Goal: Task Accomplishment & Management: Manage account settings

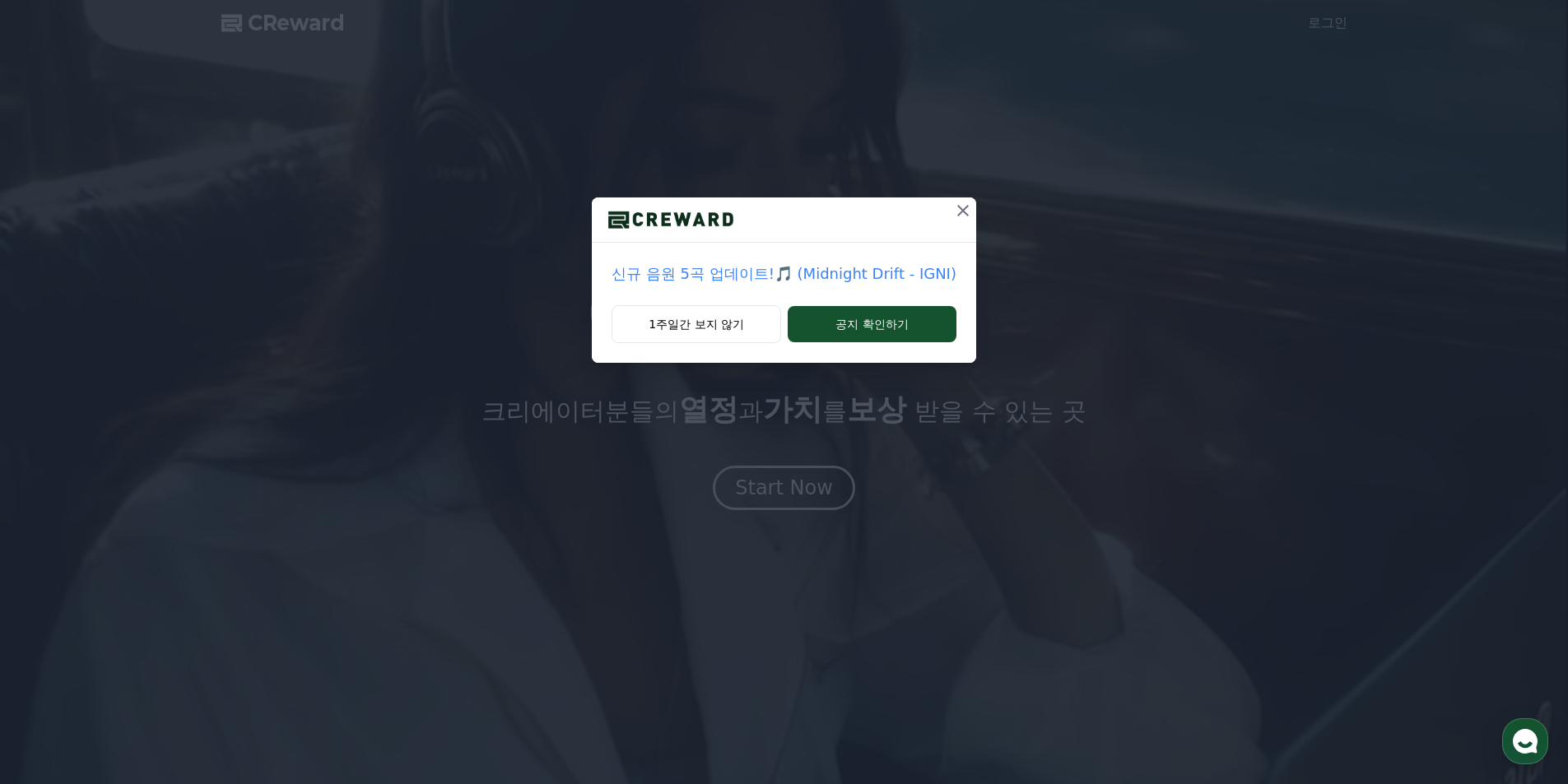
click at [953, 219] on icon at bounding box center [963, 211] width 20 height 20
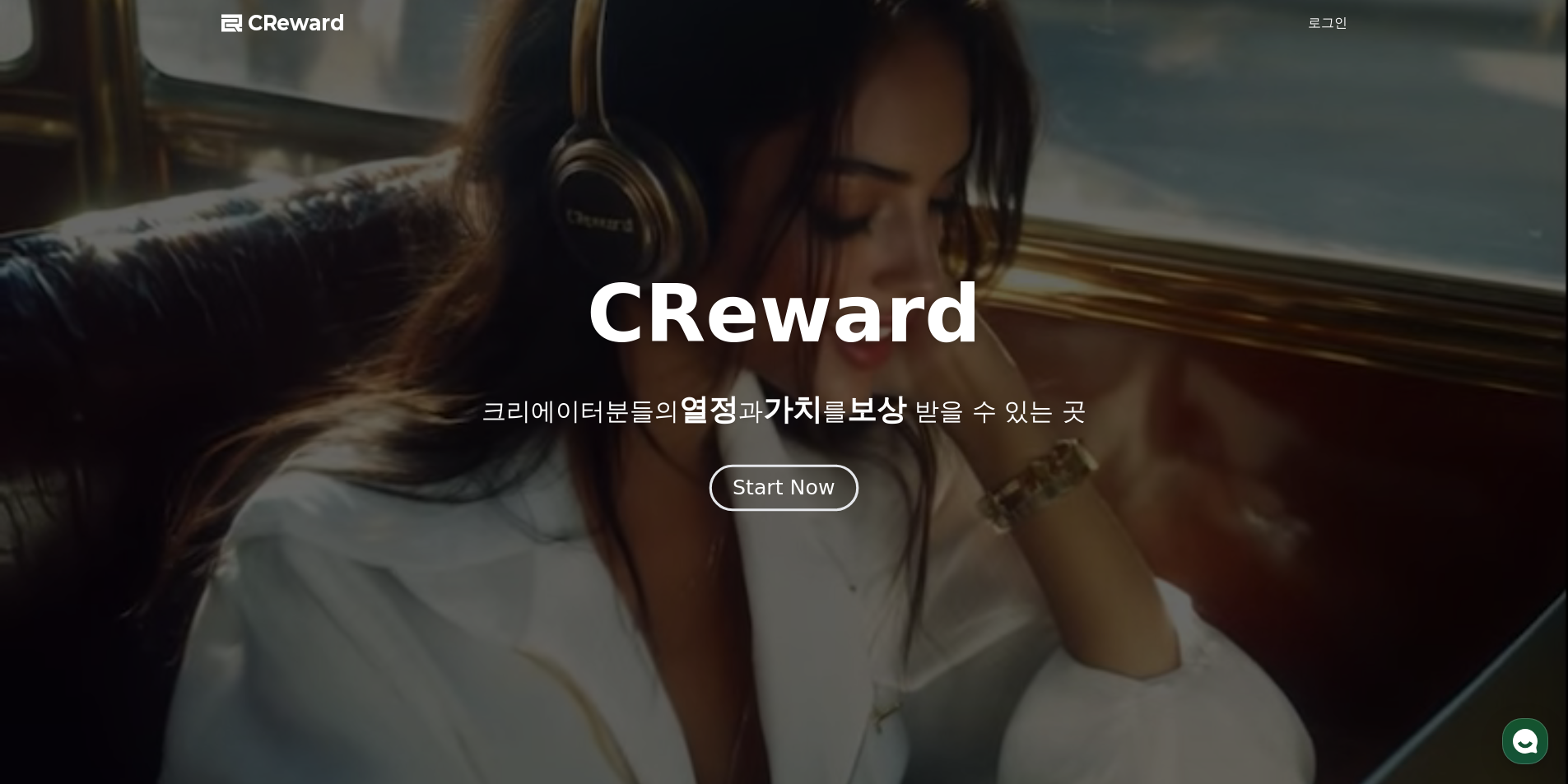
click at [810, 493] on div "Start Now" at bounding box center [783, 488] width 102 height 28
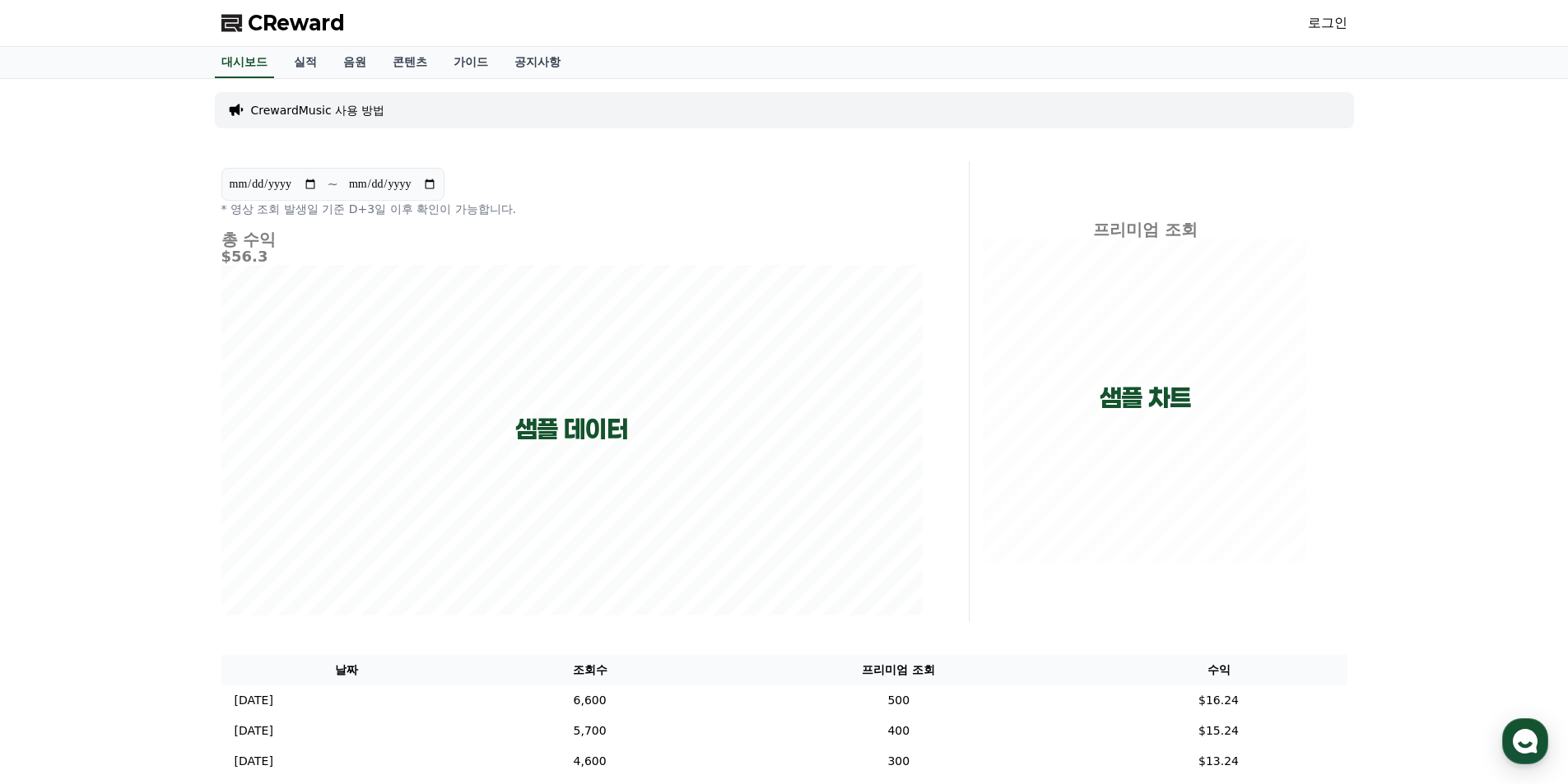
click at [1321, 23] on link "로그인" at bounding box center [1327, 23] width 39 height 20
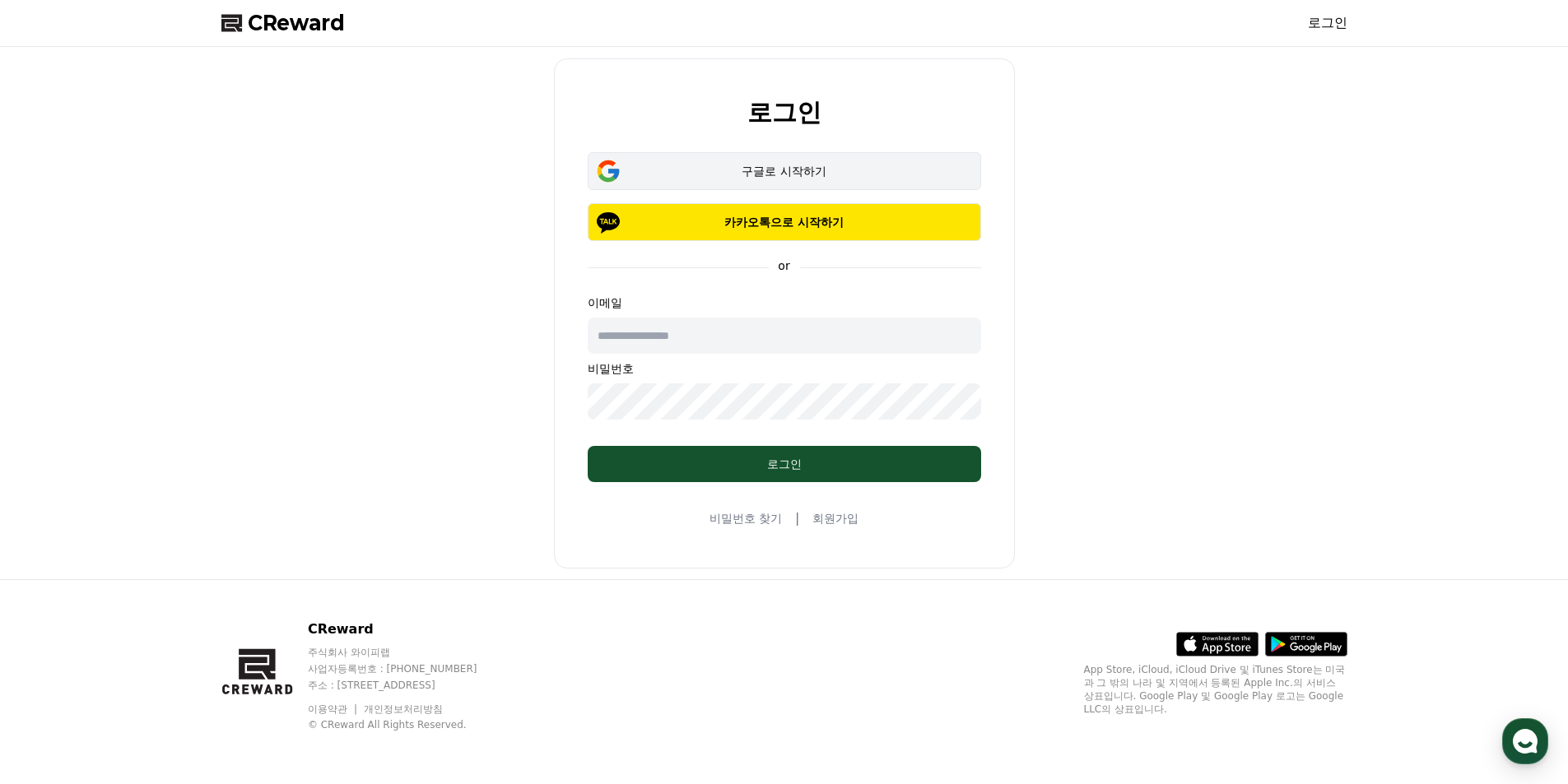
click at [785, 169] on div "구글로 시작하기" at bounding box center [784, 172] width 346 height 17
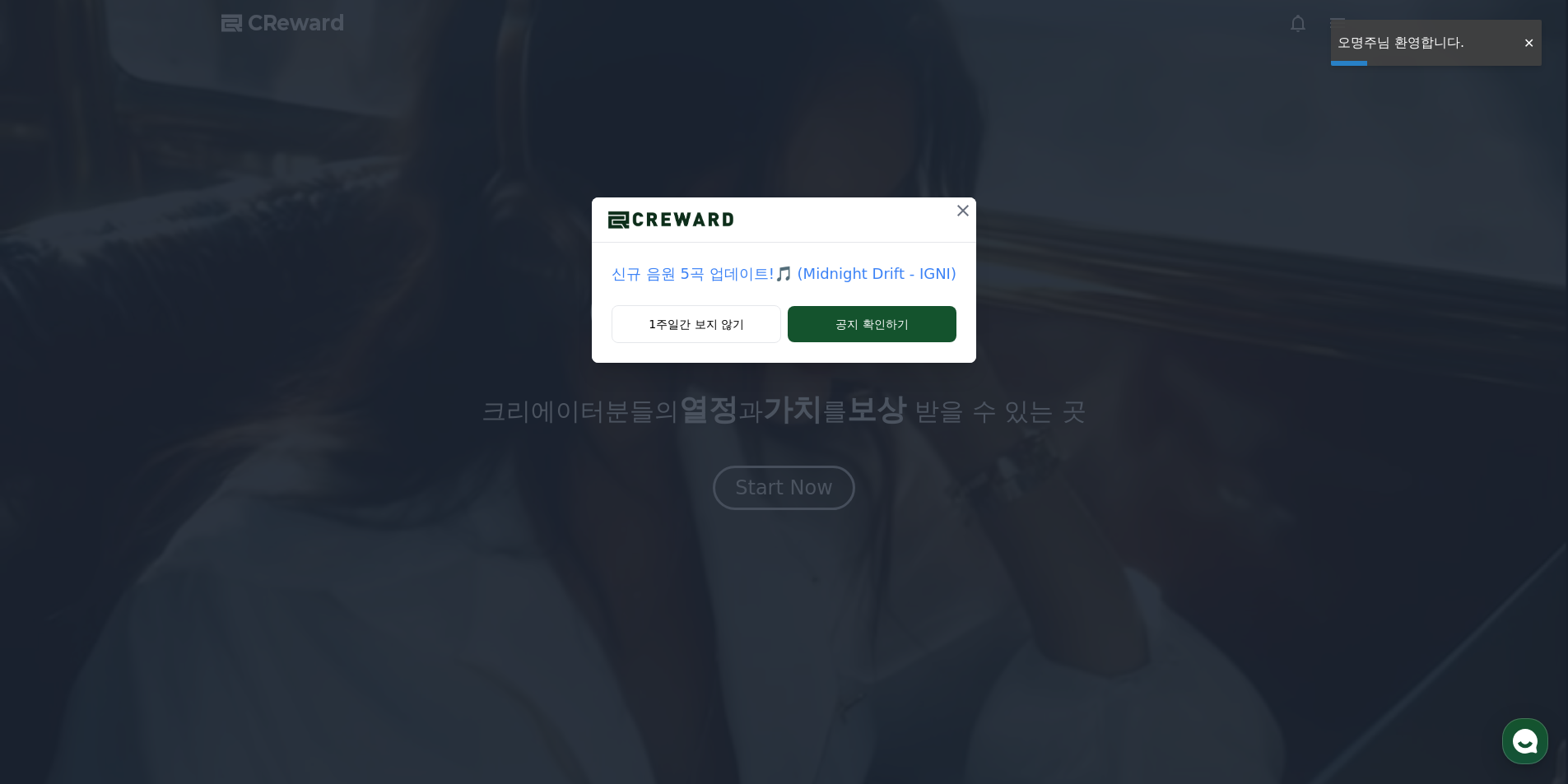
click at [959, 215] on icon at bounding box center [963, 211] width 20 height 20
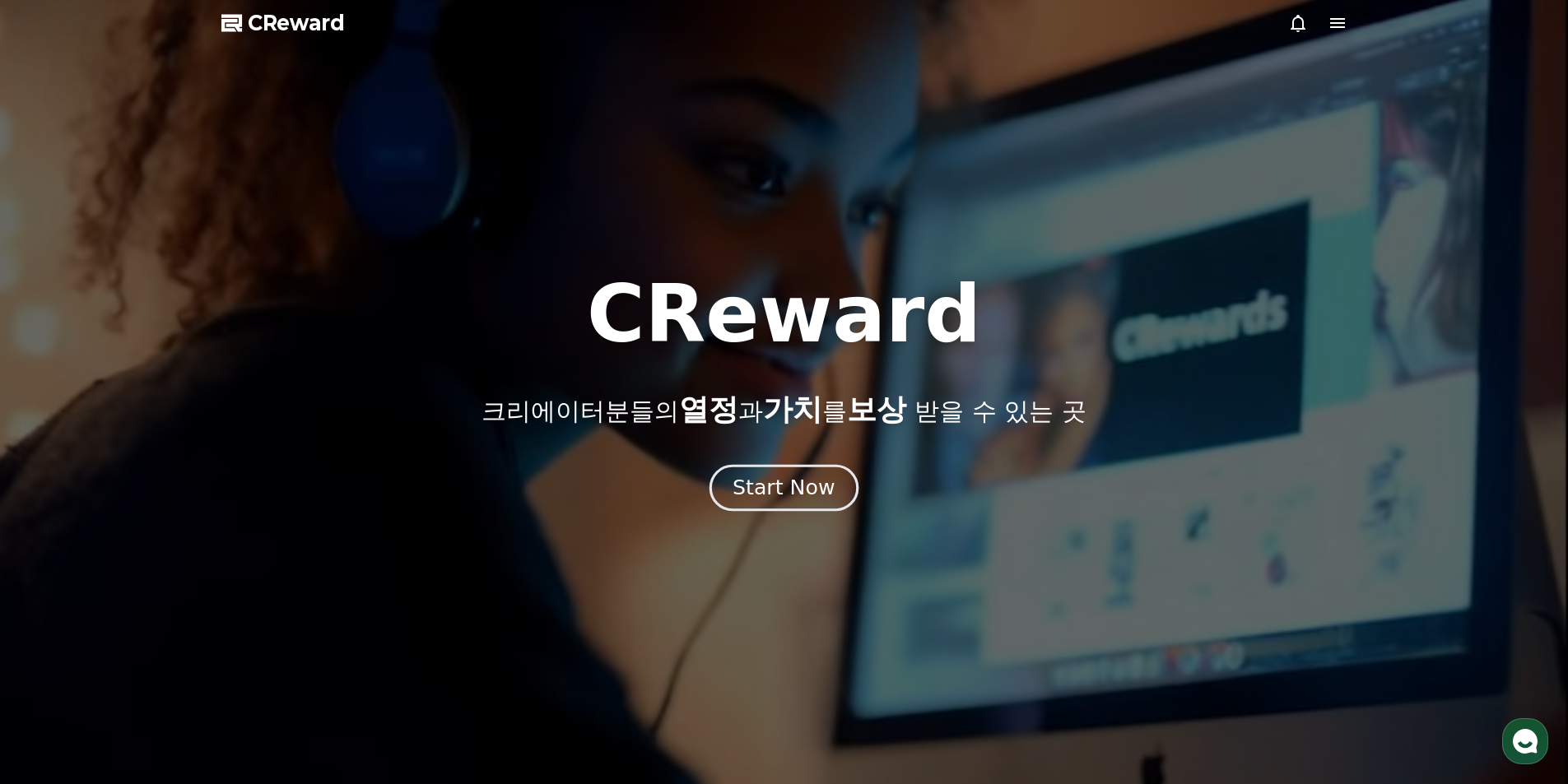
click at [804, 498] on div "Start Now" at bounding box center [783, 488] width 102 height 28
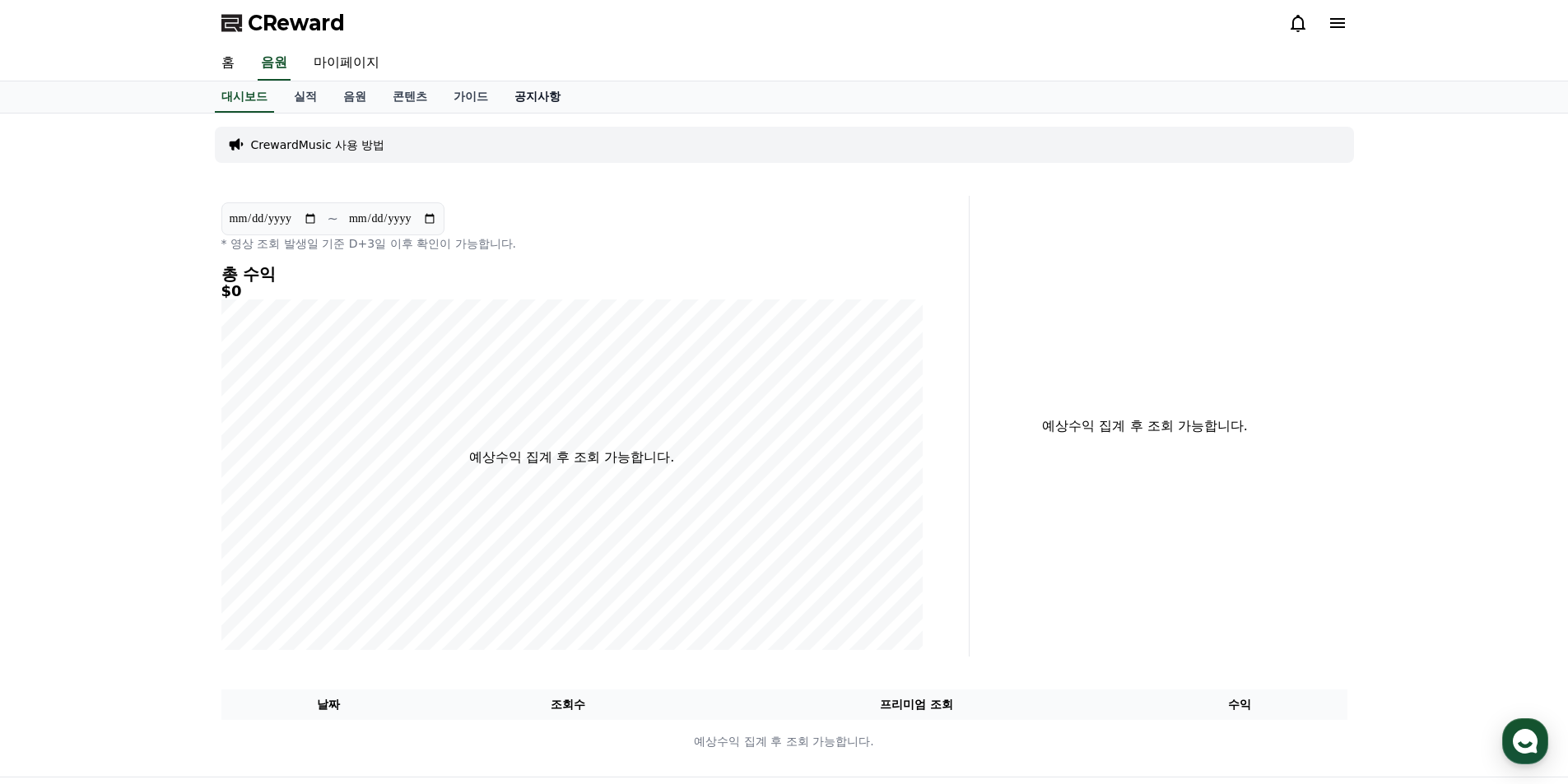
click at [524, 100] on link "공지사항" at bounding box center [537, 96] width 73 height 31
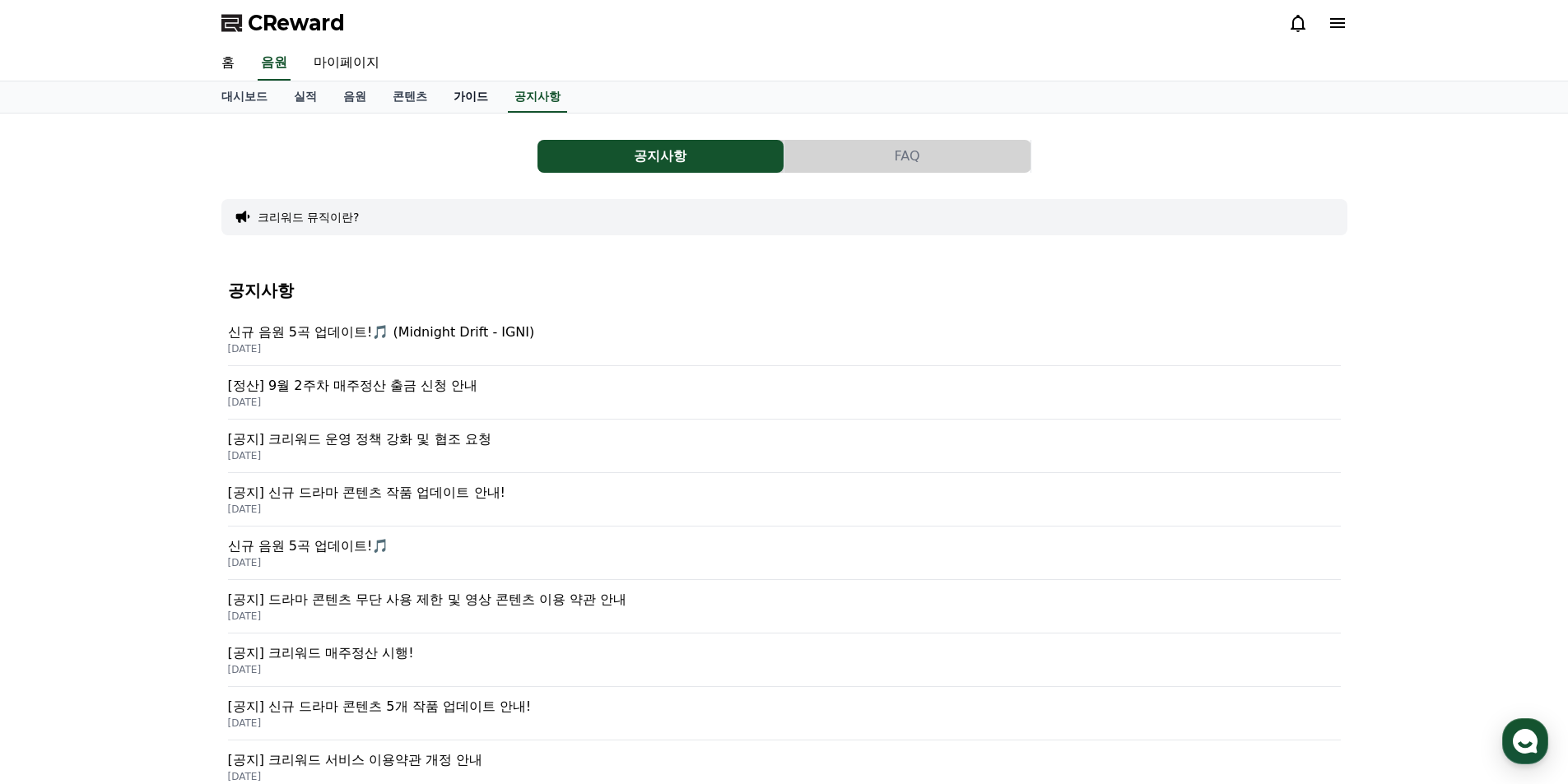
click at [464, 98] on link "가이드" at bounding box center [470, 96] width 61 height 31
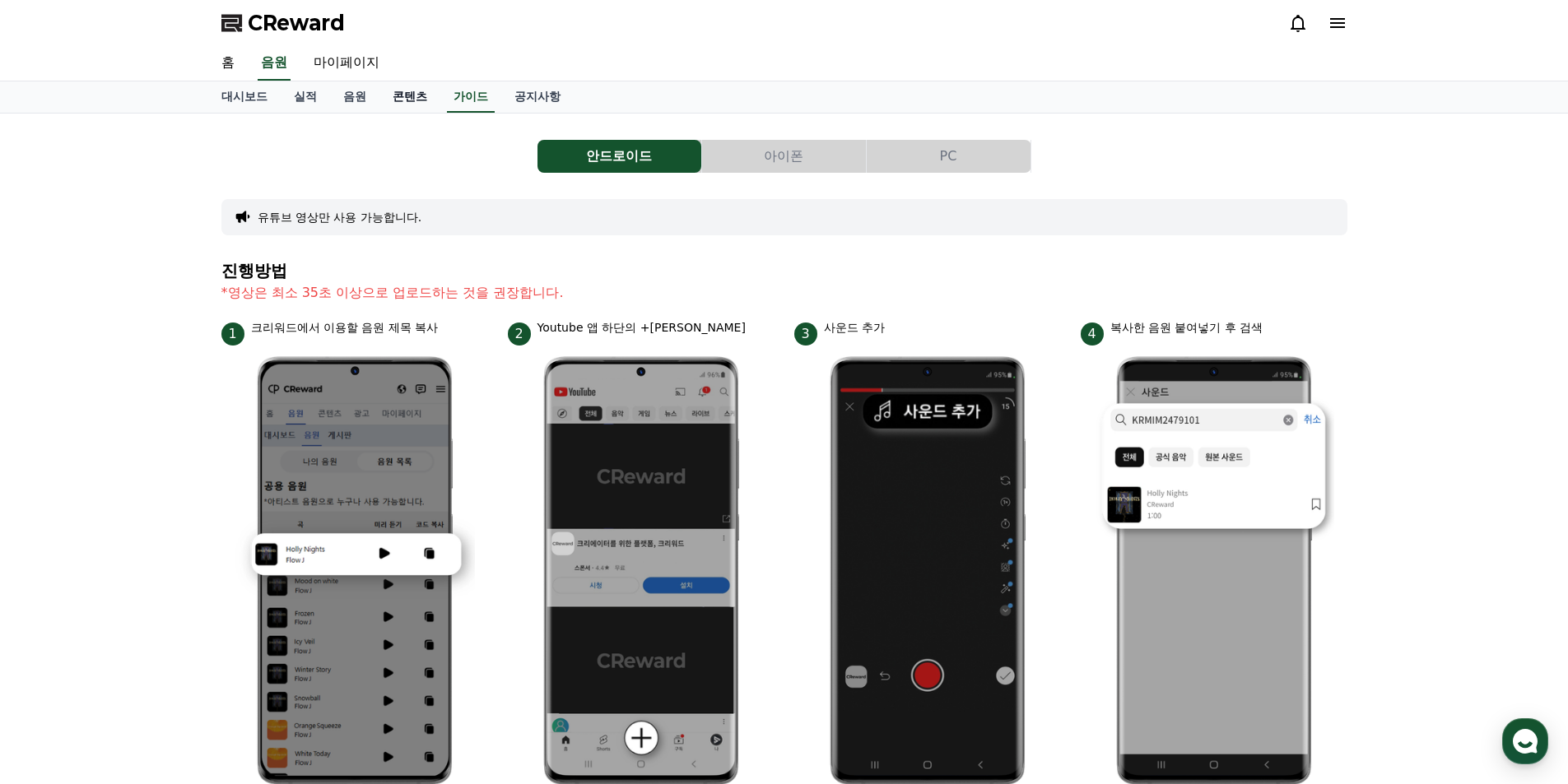
click at [406, 95] on link "콘텐츠" at bounding box center [409, 96] width 61 height 31
click at [337, 92] on link "음원" at bounding box center [354, 96] width 49 height 31
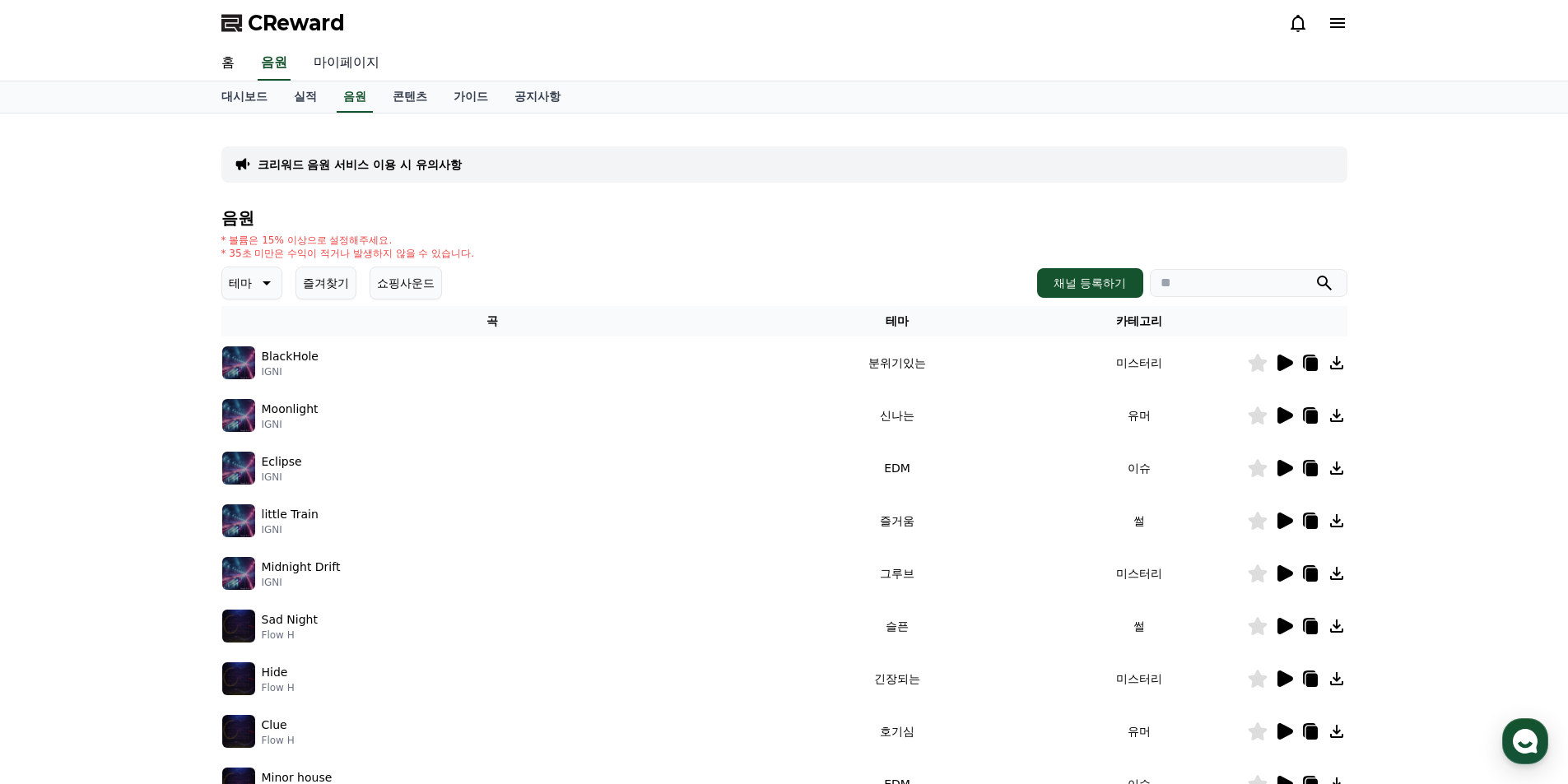
click at [327, 54] on link "마이페이지" at bounding box center [346, 63] width 92 height 34
select select "**********"
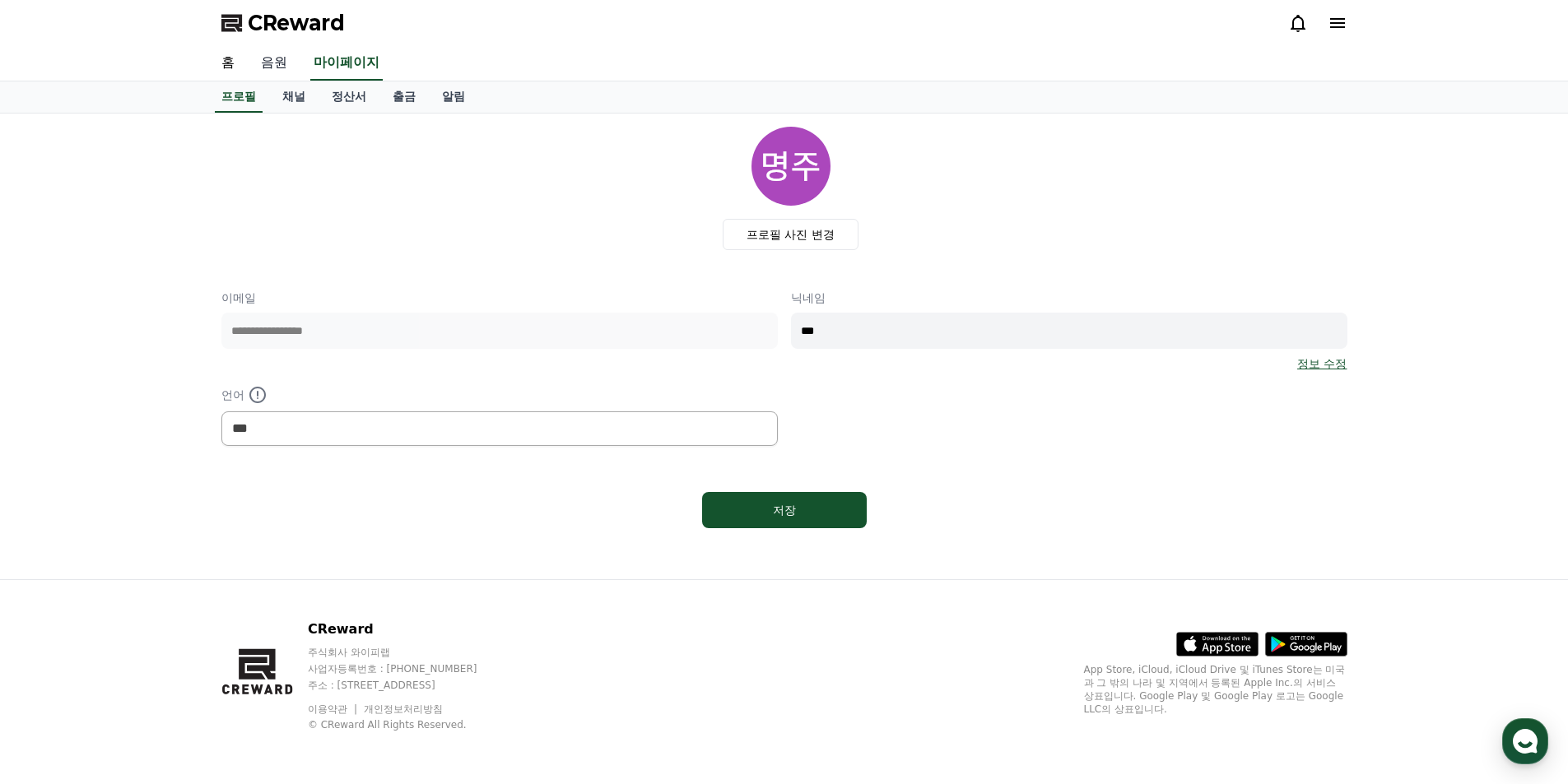
click at [299, 60] on link "음원" at bounding box center [274, 63] width 53 height 34
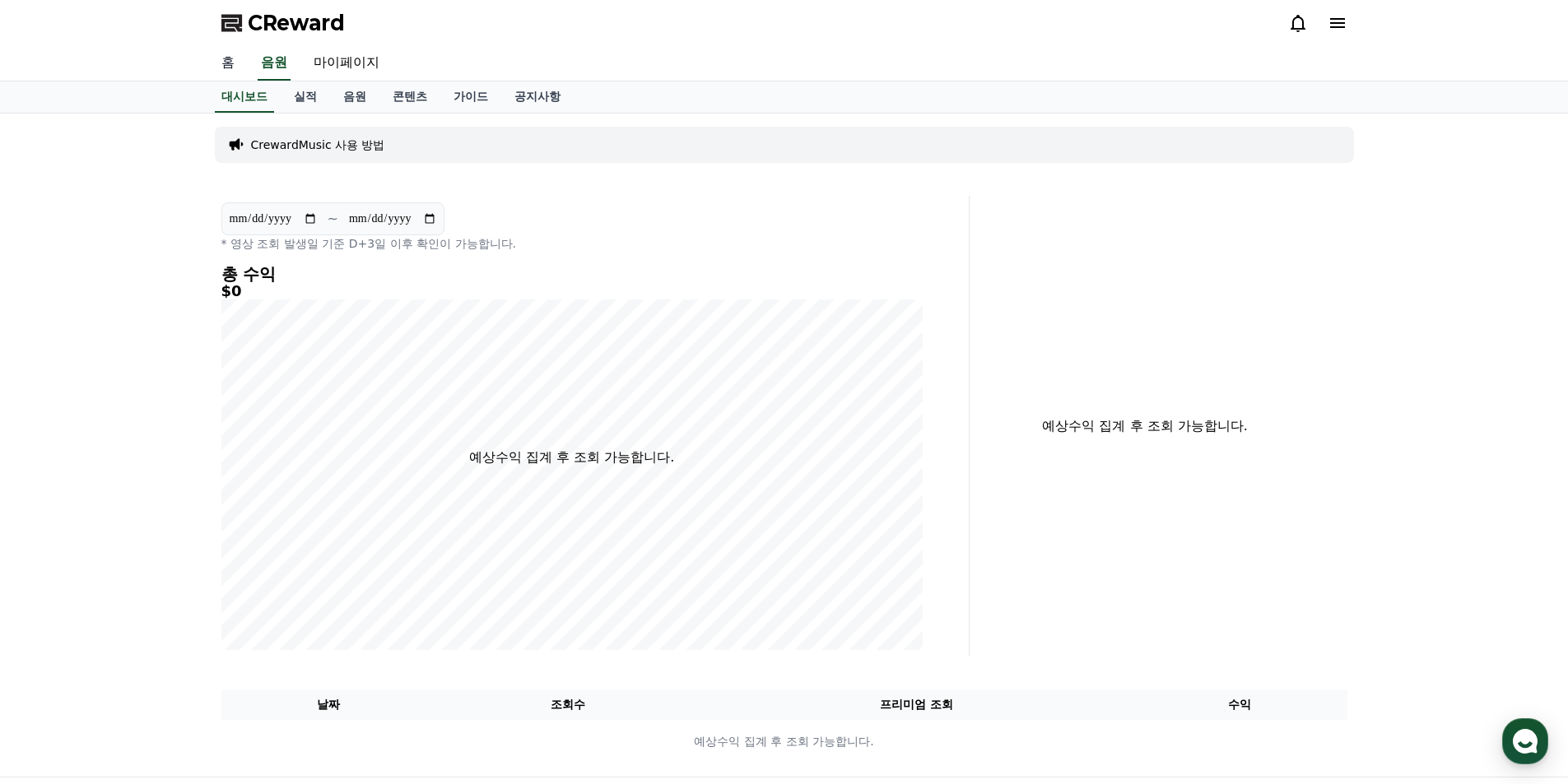
click at [235, 58] on link "홈" at bounding box center [228, 63] width 39 height 34
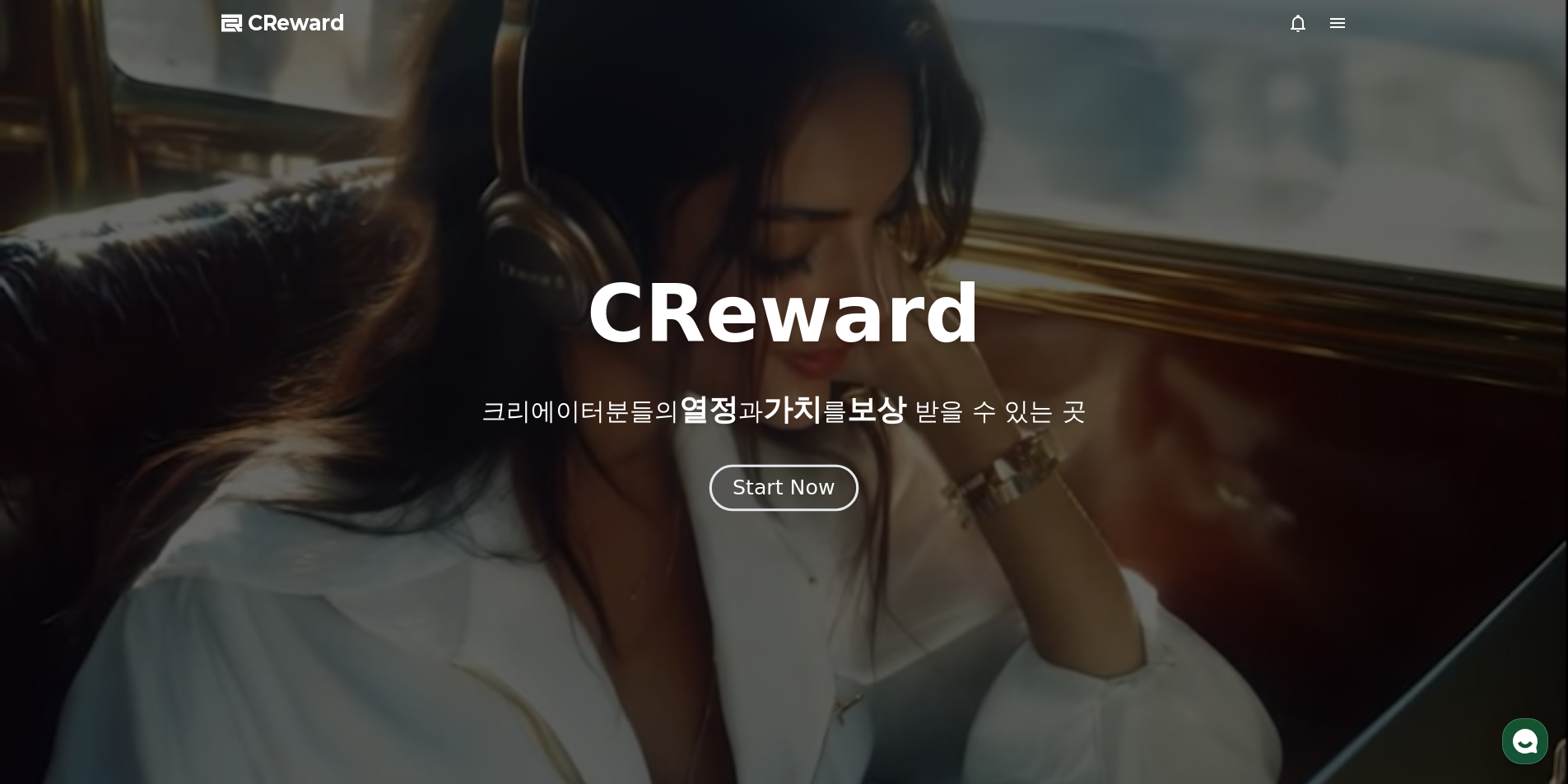
click at [785, 492] on div "Start Now" at bounding box center [783, 488] width 102 height 28
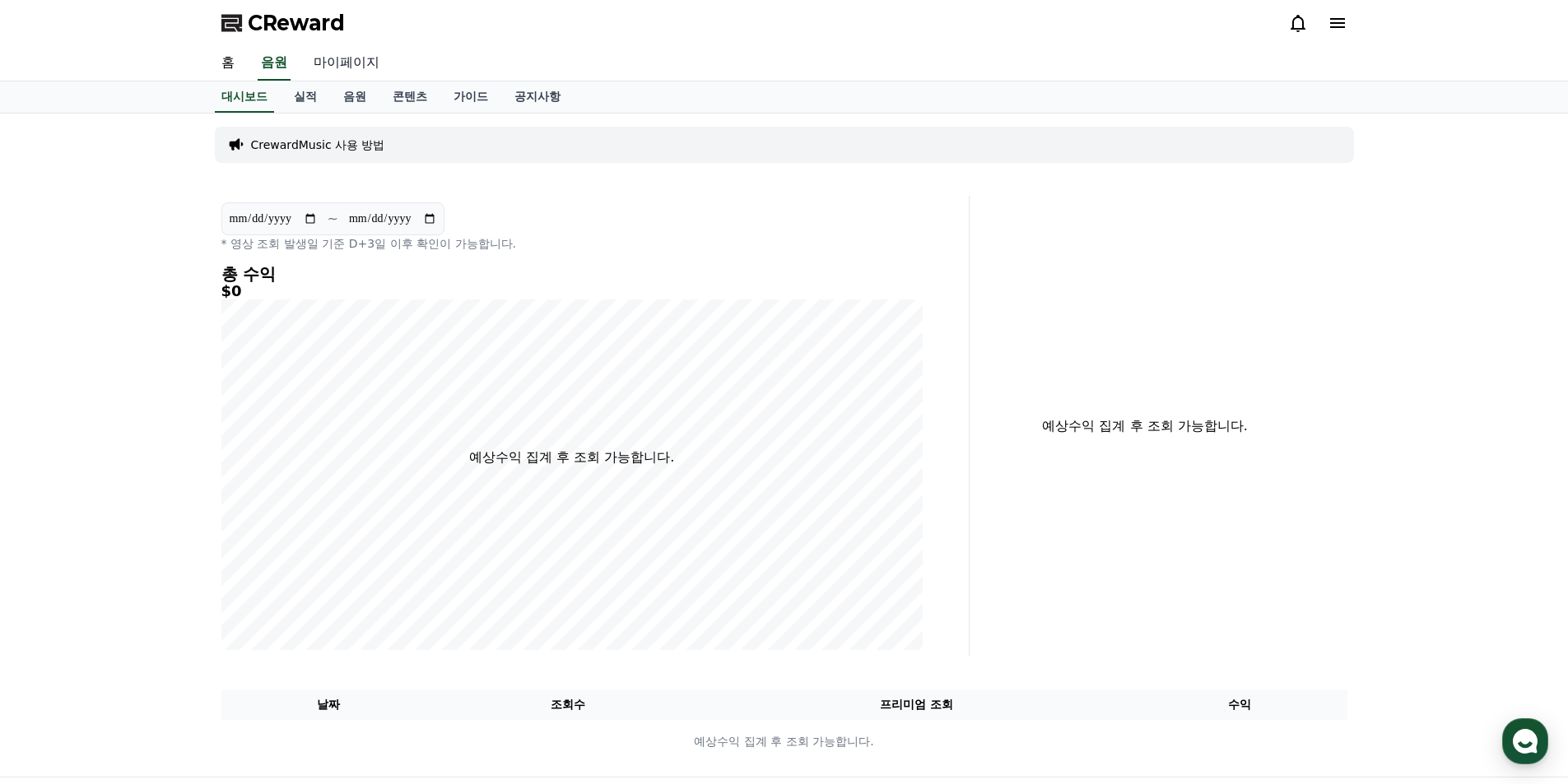
click at [339, 73] on link "마이페이지" at bounding box center [346, 63] width 92 height 34
select select "**********"
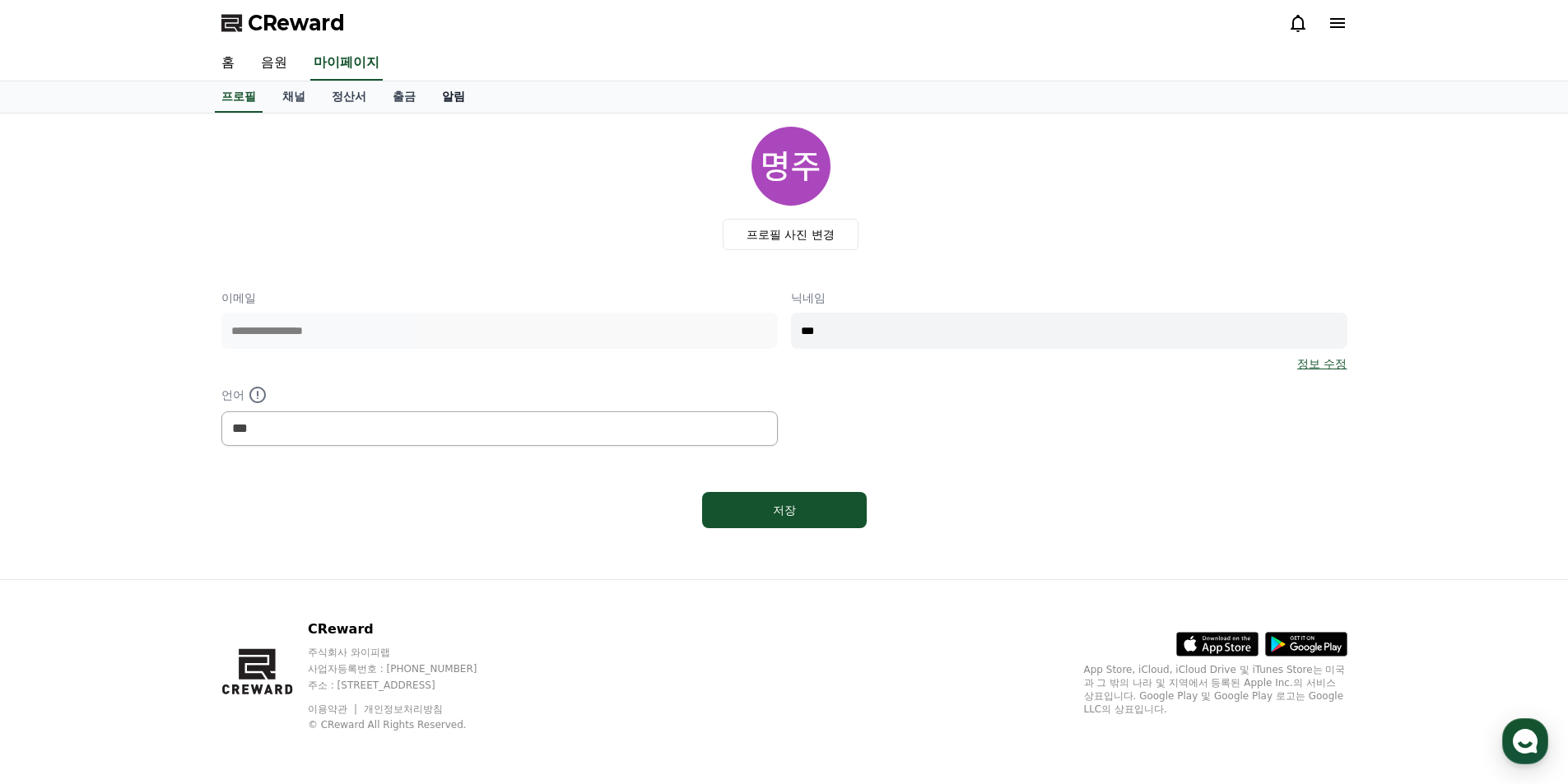
click at [448, 97] on link "알림" at bounding box center [453, 96] width 49 height 31
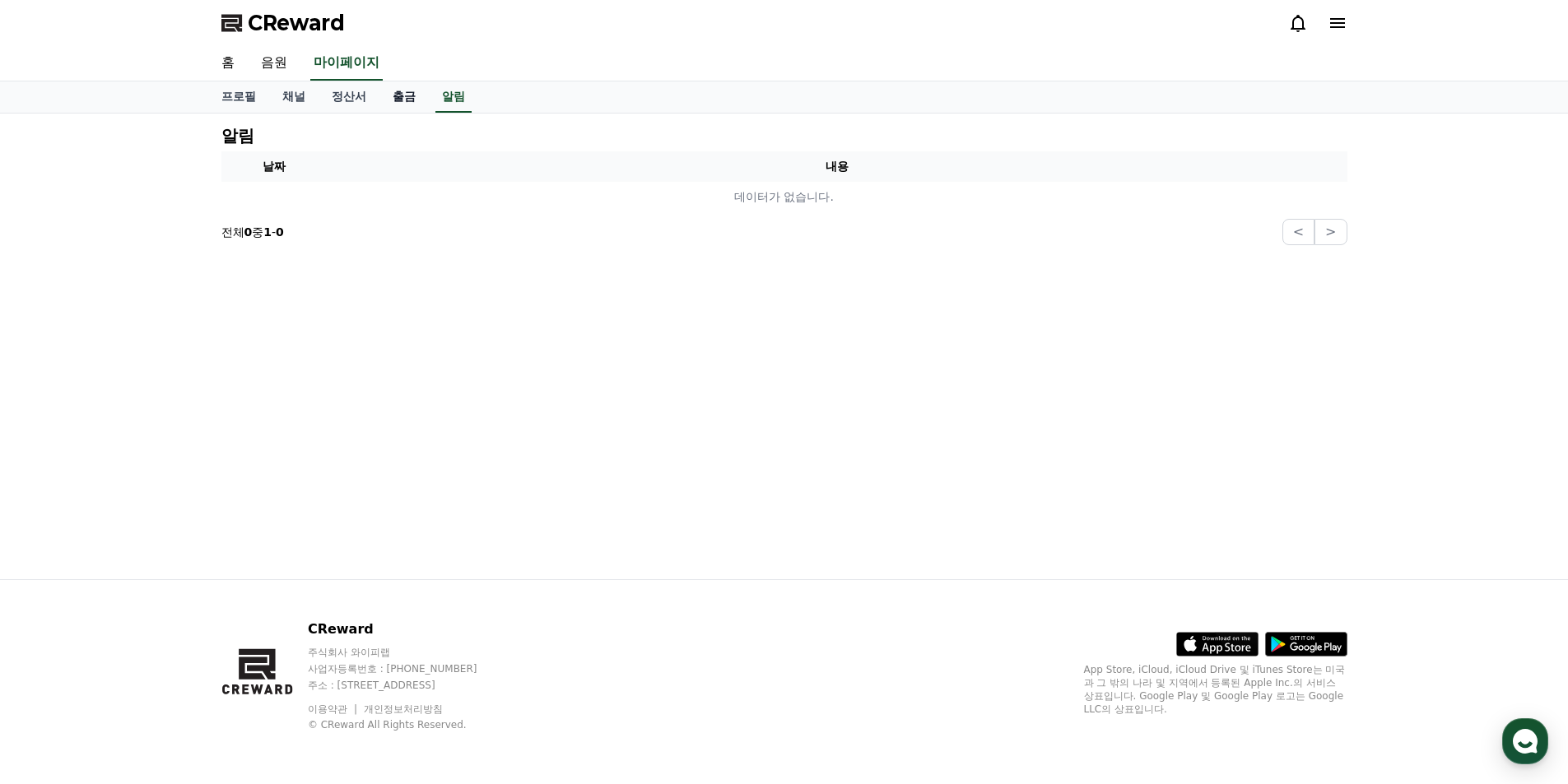
click at [402, 101] on link "출금" at bounding box center [403, 96] width 49 height 31
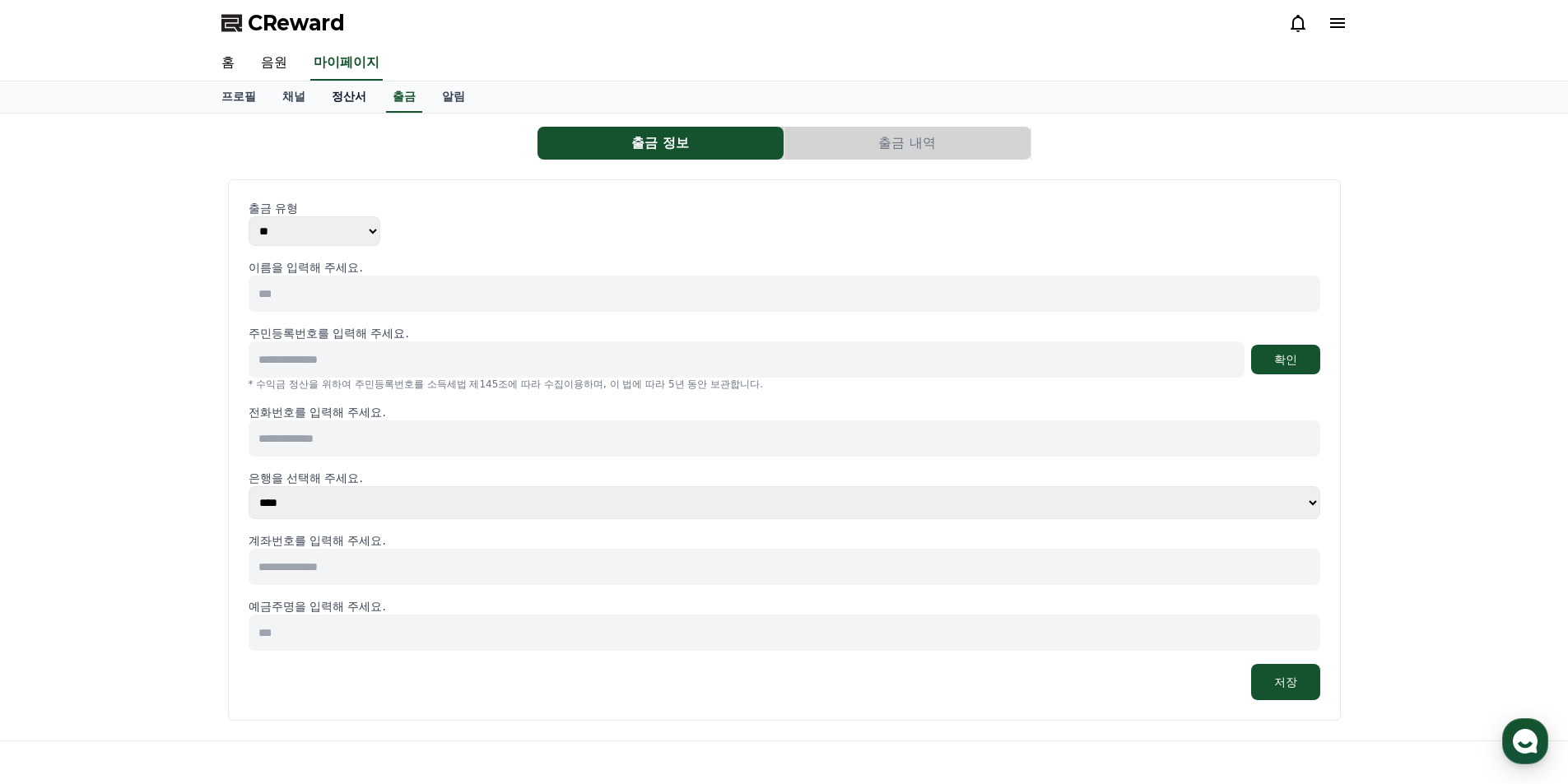
click at [346, 99] on link "정산서" at bounding box center [349, 96] width 61 height 31
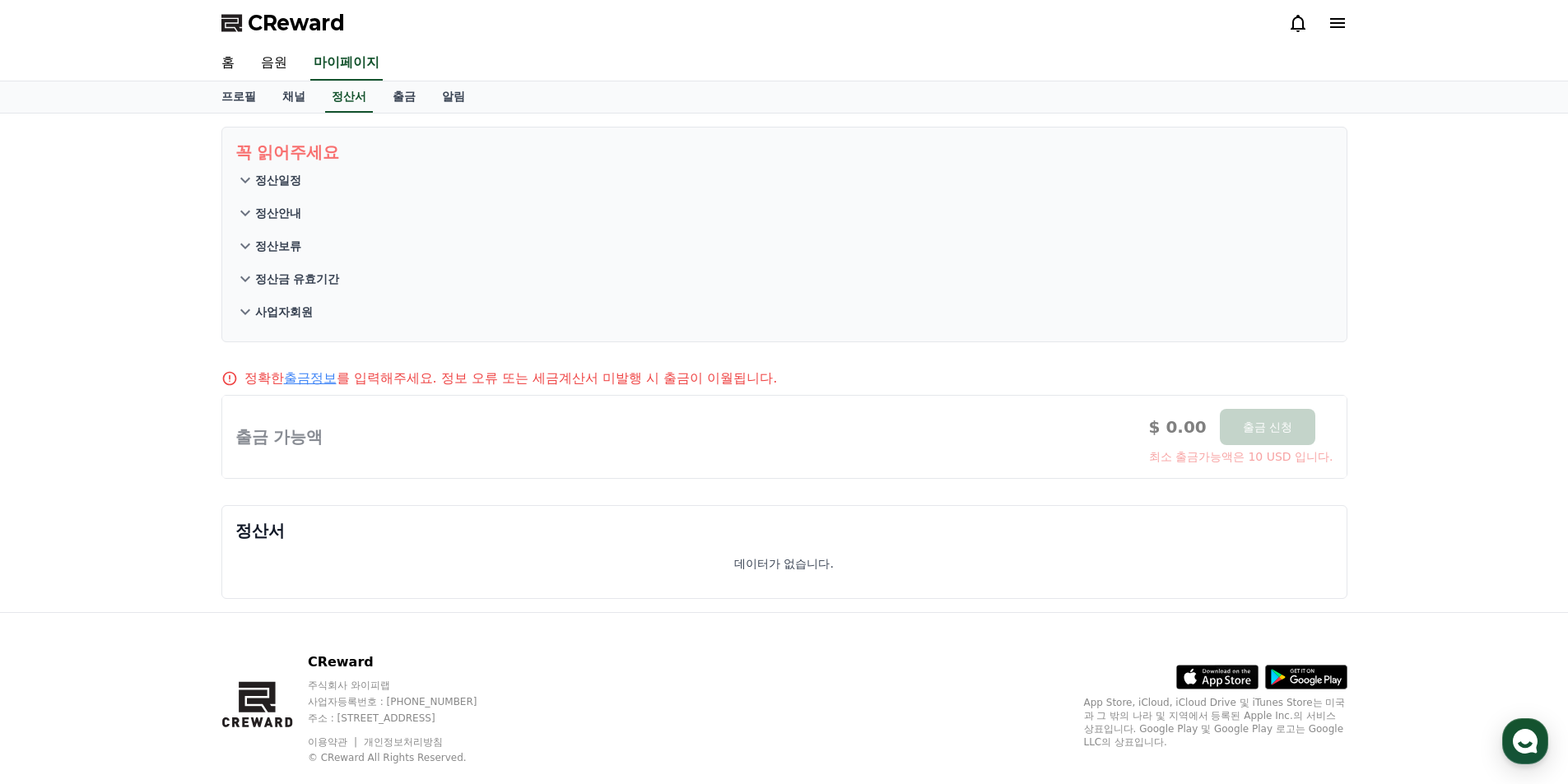
drag, startPoint x: 1002, startPoint y: 63, endPoint x: 613, endPoint y: 0, distance: 394.1
click at [1001, 62] on div "홈 음원 마이페이지" at bounding box center [784, 63] width 1152 height 34
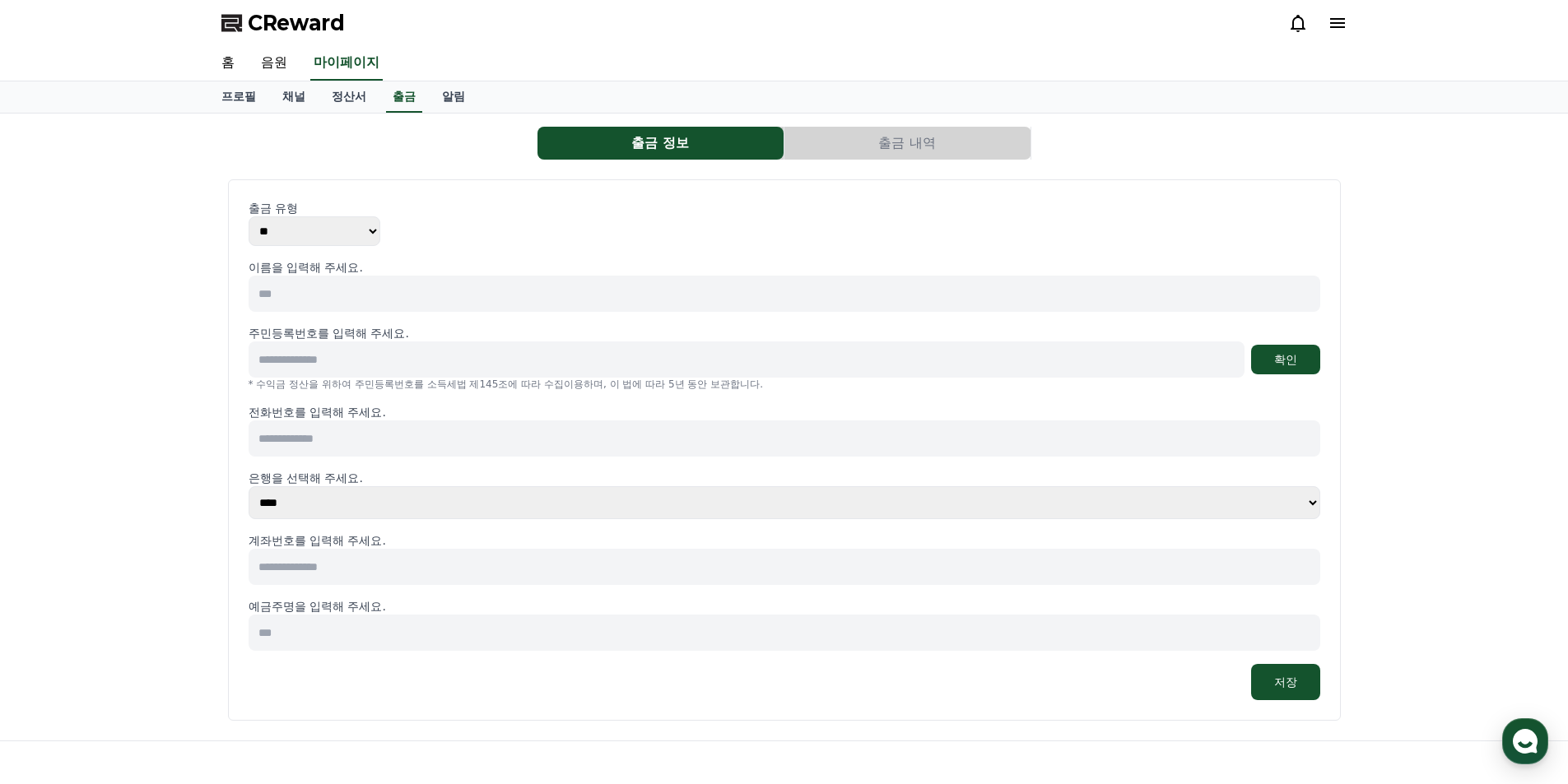
click at [1340, 25] on icon at bounding box center [1337, 23] width 20 height 20
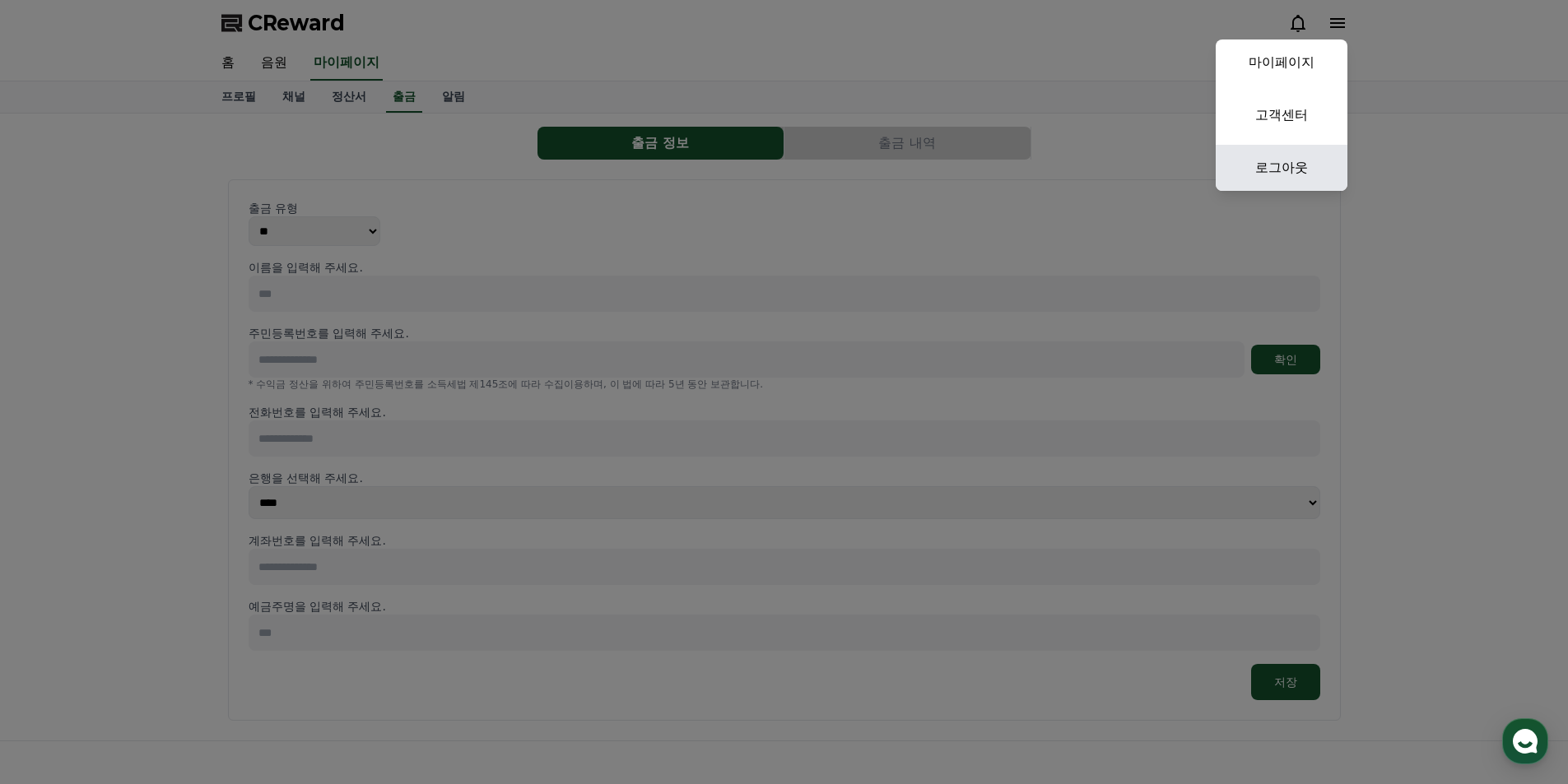
click at [1299, 171] on link "로그아웃" at bounding box center [1281, 167] width 131 height 46
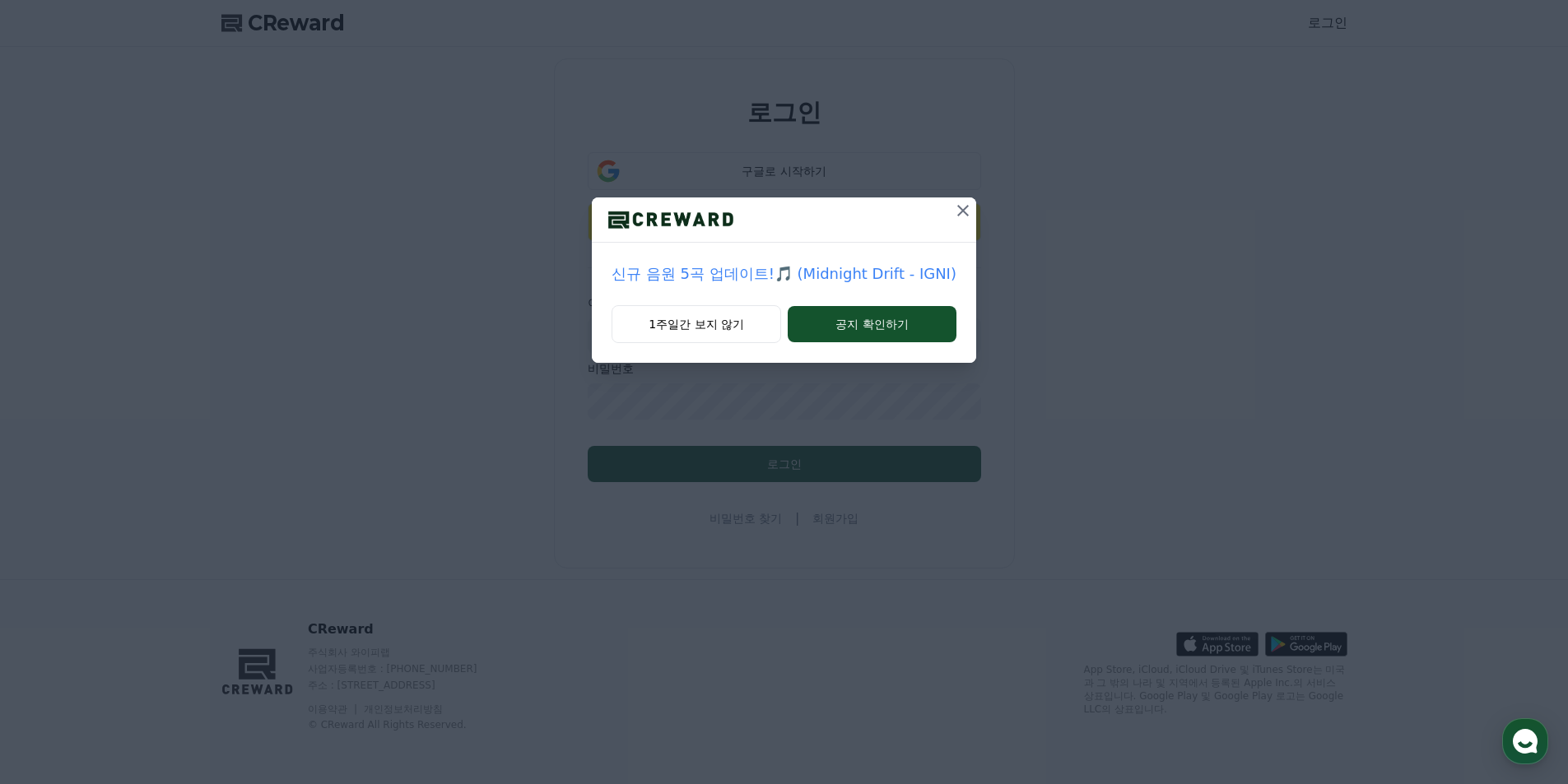
click at [960, 202] on icon at bounding box center [963, 211] width 20 height 20
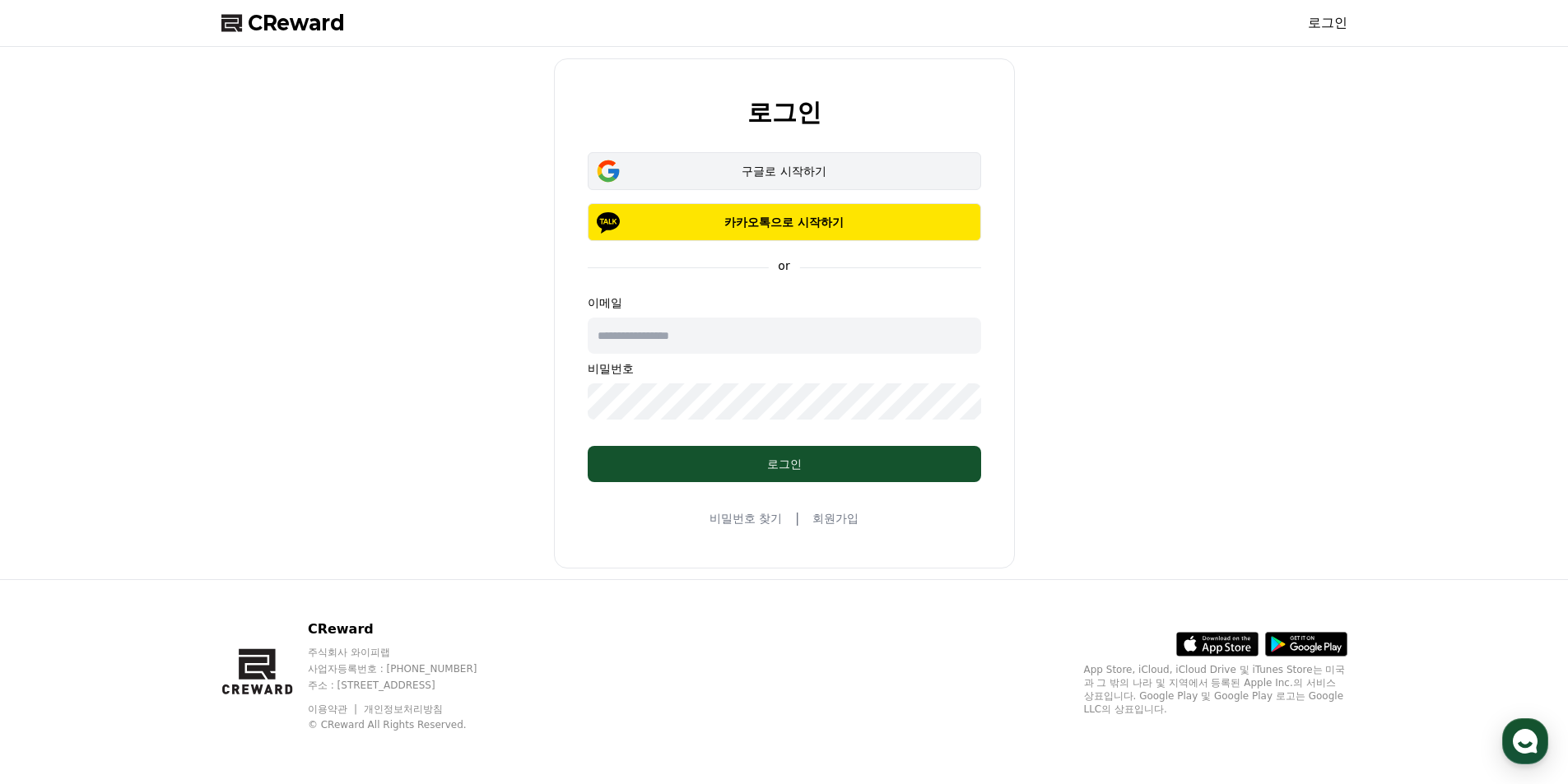
click at [742, 169] on div "구글로 시작하기" at bounding box center [784, 172] width 346 height 17
